Goal: Navigation & Orientation: Find specific page/section

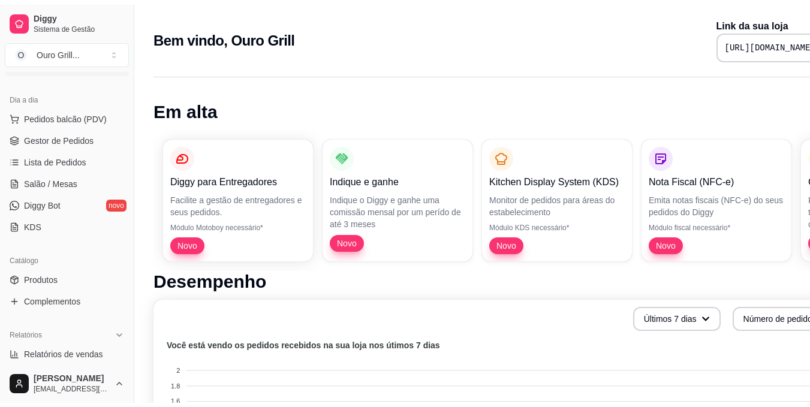
scroll to position [120, 0]
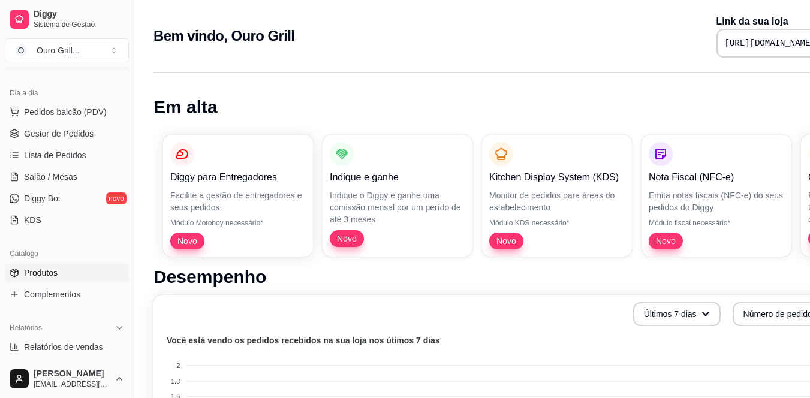
click at [38, 276] on span "Produtos" at bounding box center [41, 273] width 34 height 12
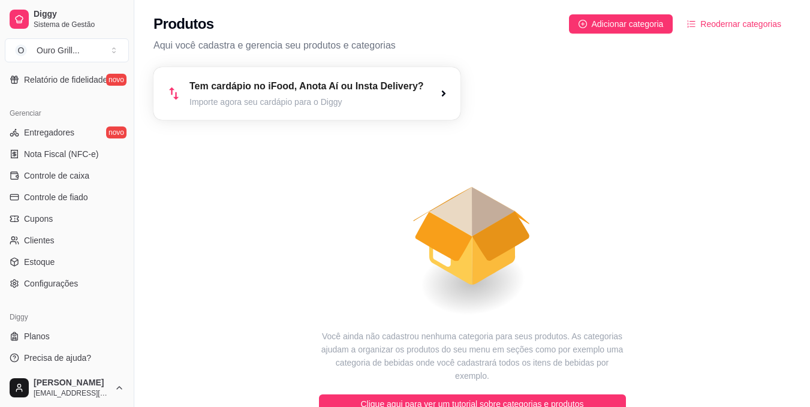
scroll to position [456, 0]
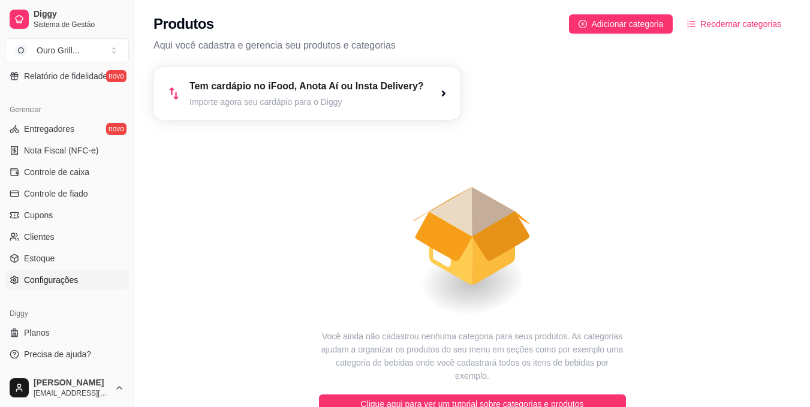
click at [54, 275] on span "Configurações" at bounding box center [51, 280] width 54 height 12
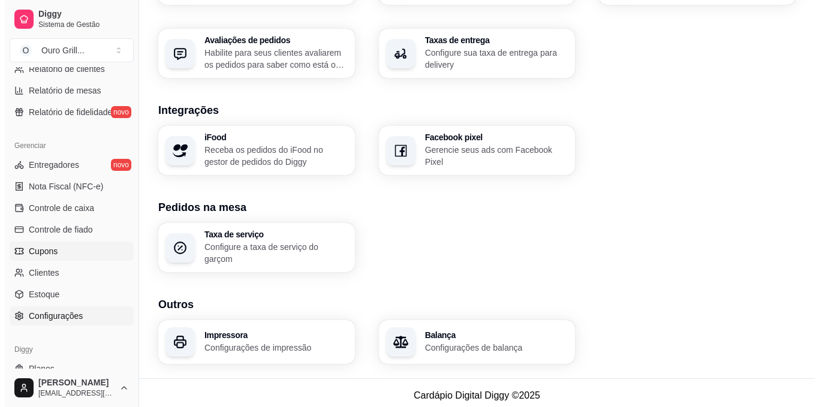
scroll to position [456, 0]
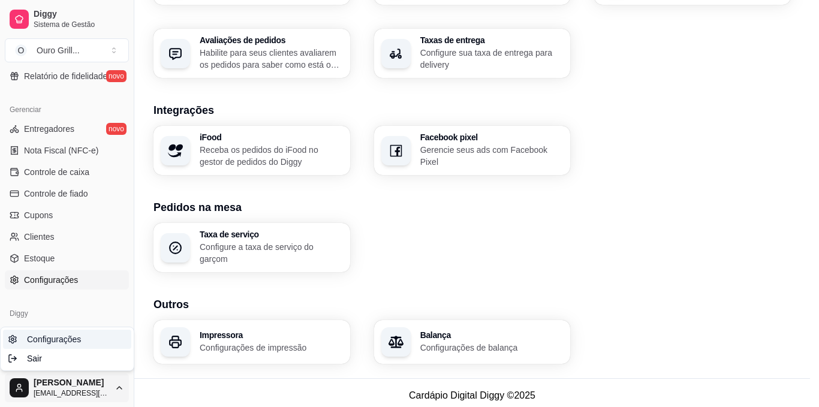
click at [58, 338] on span "Configurações" at bounding box center [54, 339] width 54 height 12
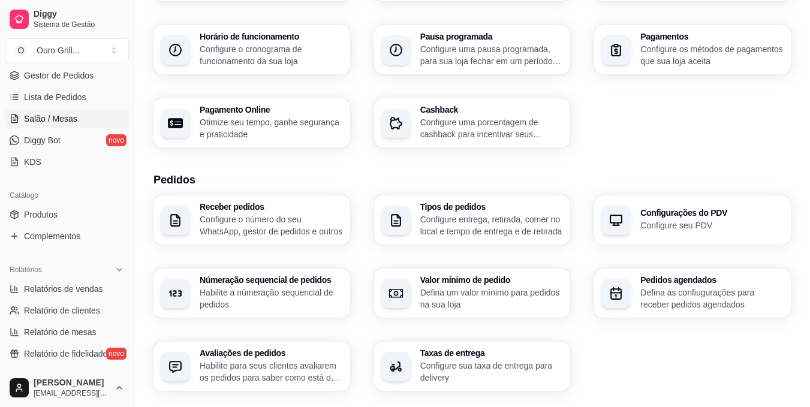
scroll to position [180, 0]
click at [46, 217] on span "Produtos" at bounding box center [41, 213] width 34 height 12
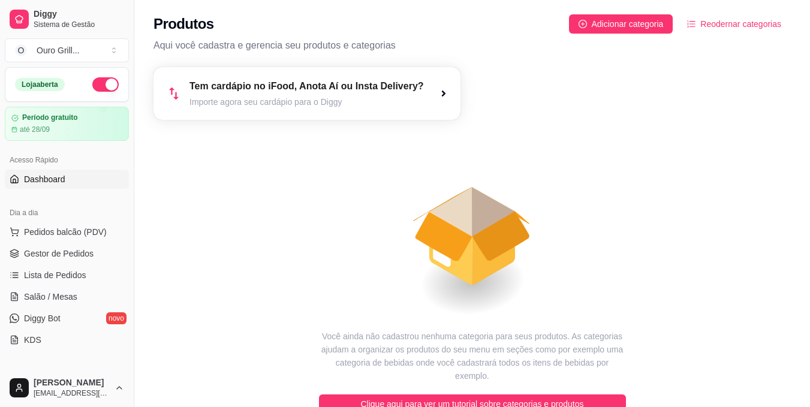
click at [33, 182] on span "Dashboard" at bounding box center [44, 179] width 41 height 12
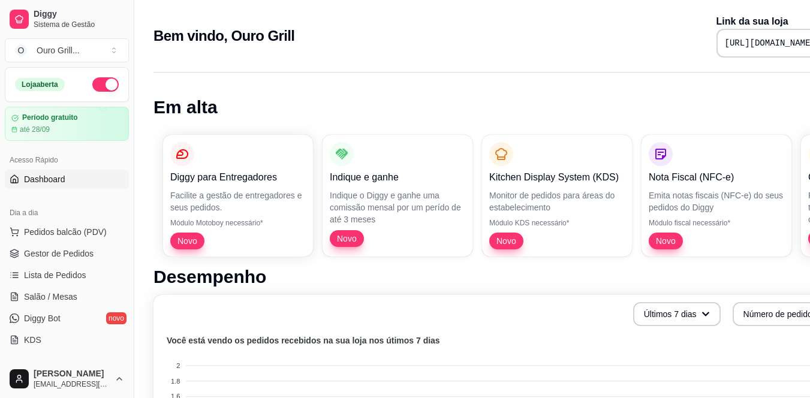
click at [725, 44] on pre "[URL][DOMAIN_NAME]" at bounding box center [770, 43] width 91 height 12
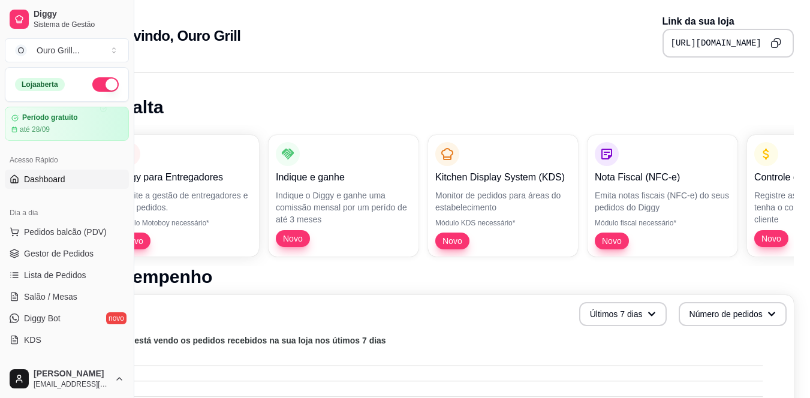
drag, startPoint x: 615, startPoint y: 44, endPoint x: 815, endPoint y: 40, distance: 200.4
click at [756, 40] on html "Diggy Sistema de Gestão O Ouro Grill ... Loja aberta Período gratuito até 28/09…" at bounding box center [351, 199] width 810 height 398
copy pre "[URL][DOMAIN_NAME]"
